Goal: Task Accomplishment & Management: Use online tool/utility

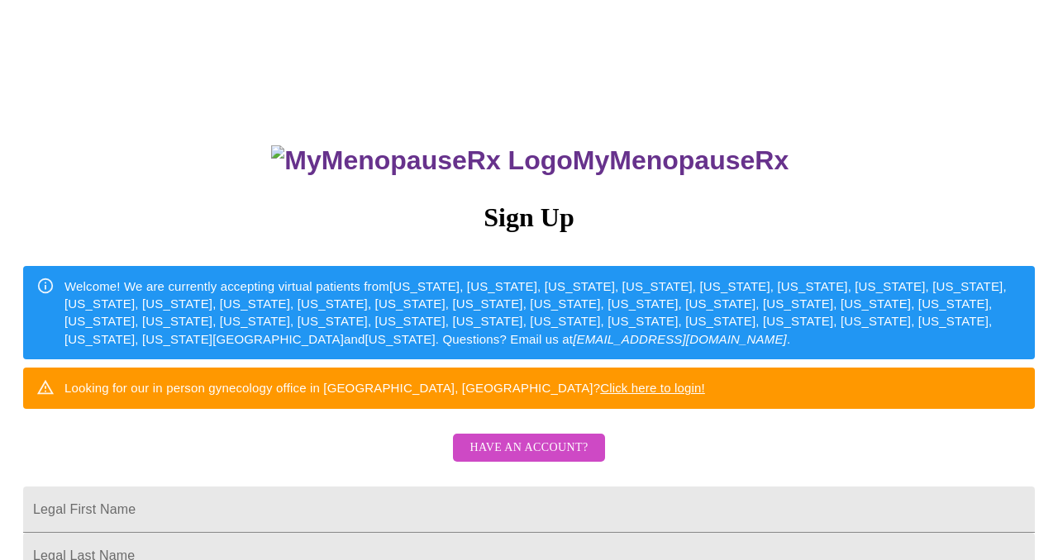
click at [539, 459] on span "Have an account?" at bounding box center [528, 448] width 118 height 21
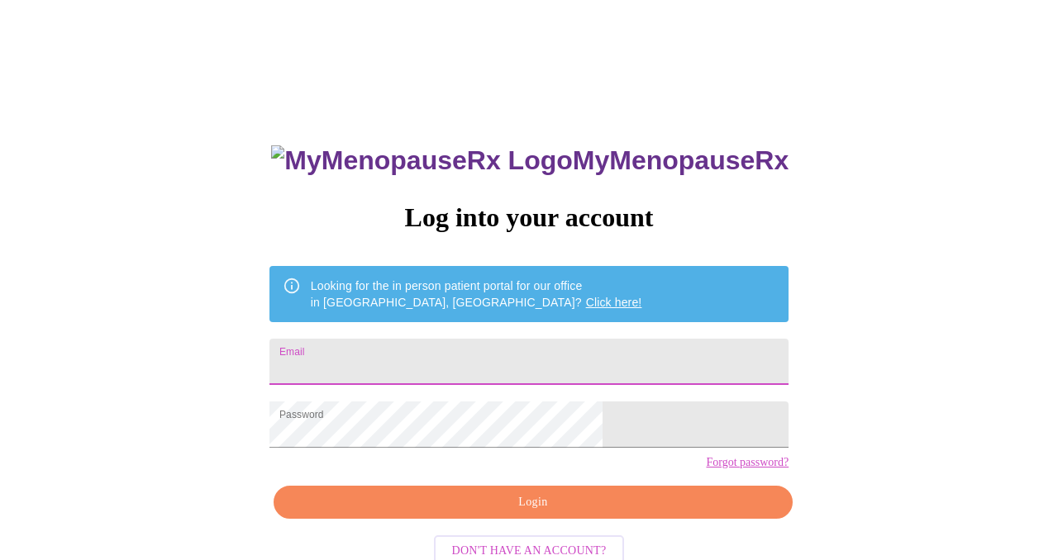
click at [502, 363] on input "Email" at bounding box center [528, 362] width 519 height 46
type input "[EMAIL_ADDRESS][DOMAIN_NAME]"
click at [537, 513] on span "Login" at bounding box center [532, 502] width 481 height 21
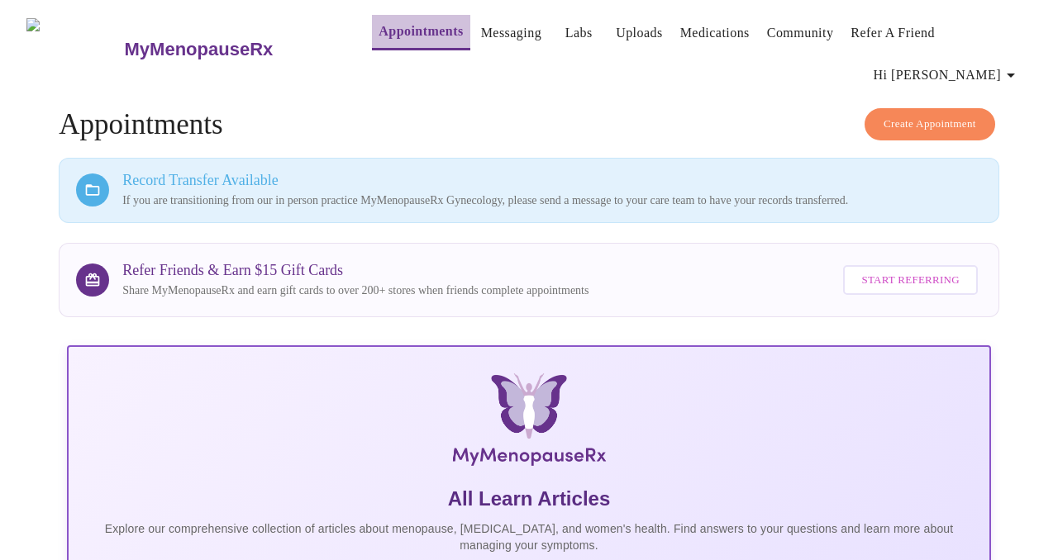
click at [383, 30] on link "Appointments" at bounding box center [420, 31] width 84 height 23
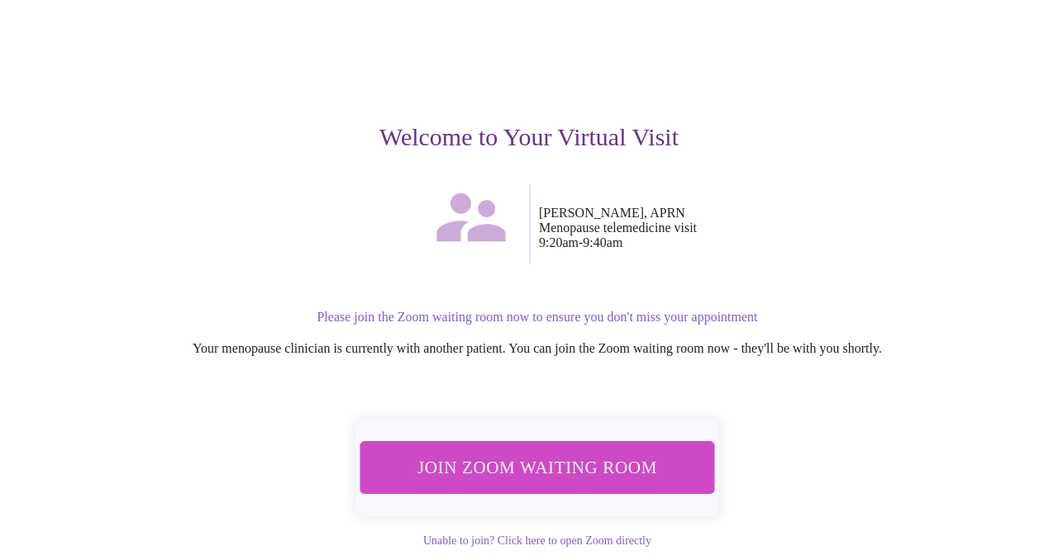
scroll to position [130, 0]
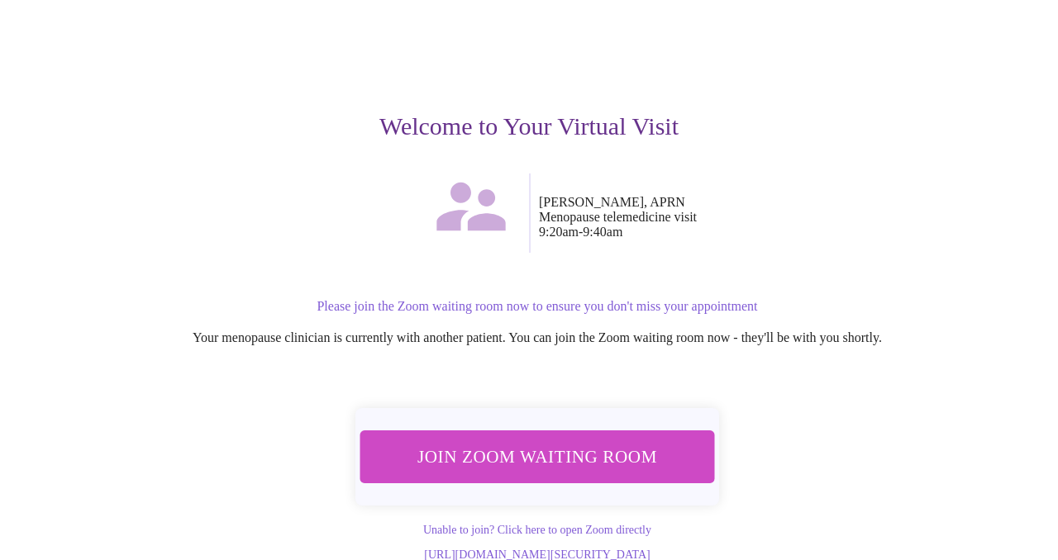
click at [562, 442] on span "Join Zoom Waiting Room" at bounding box center [537, 457] width 311 height 31
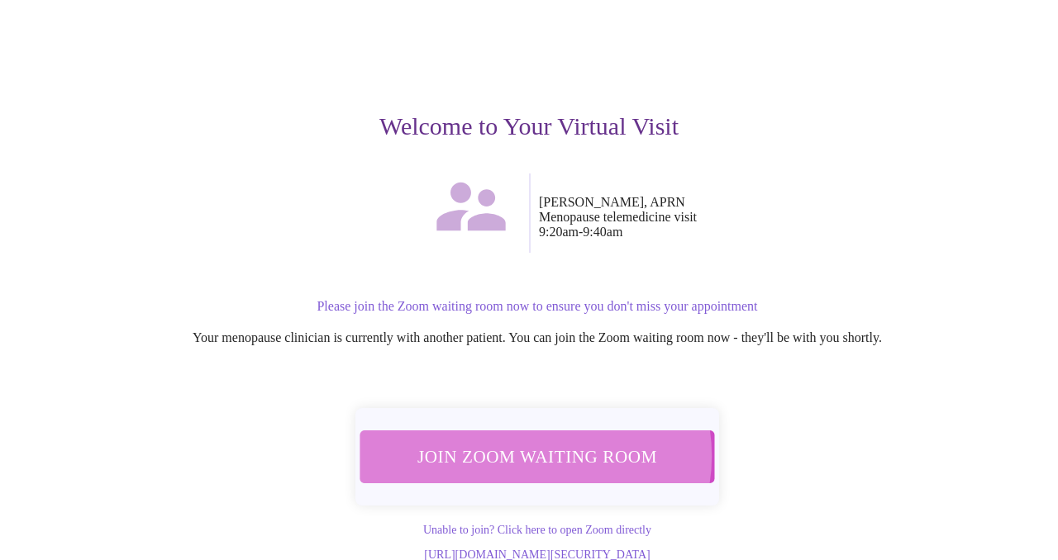
click at [532, 442] on span "Join Zoom Waiting Room" at bounding box center [537, 457] width 311 height 31
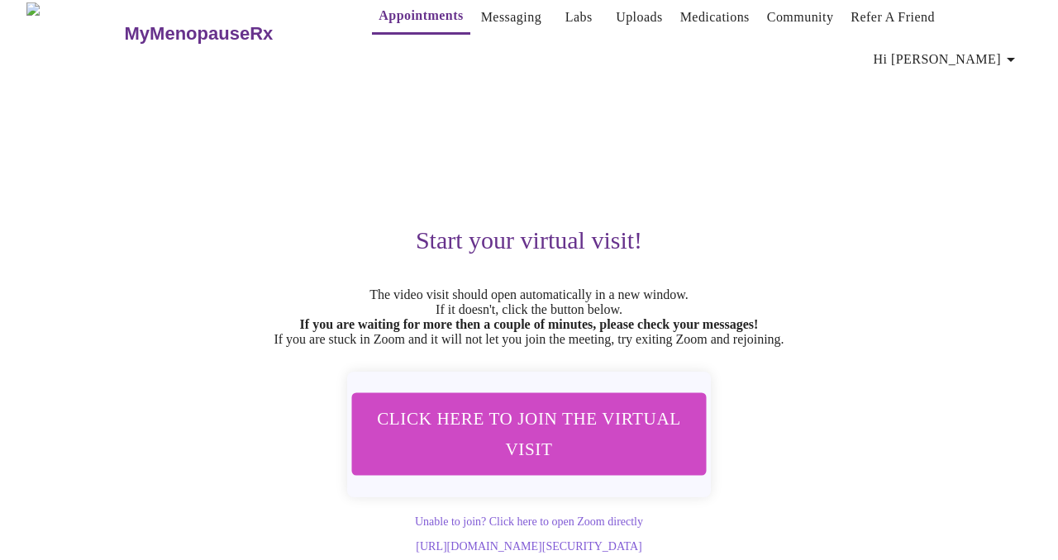
scroll to position [29, 0]
